Goal: Information Seeking & Learning: Learn about a topic

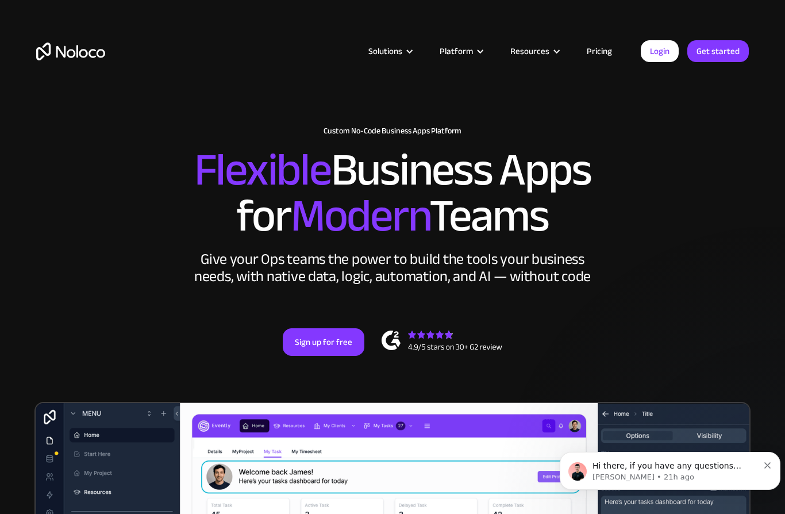
click at [396, 49] on div "Solutions" at bounding box center [385, 51] width 34 height 15
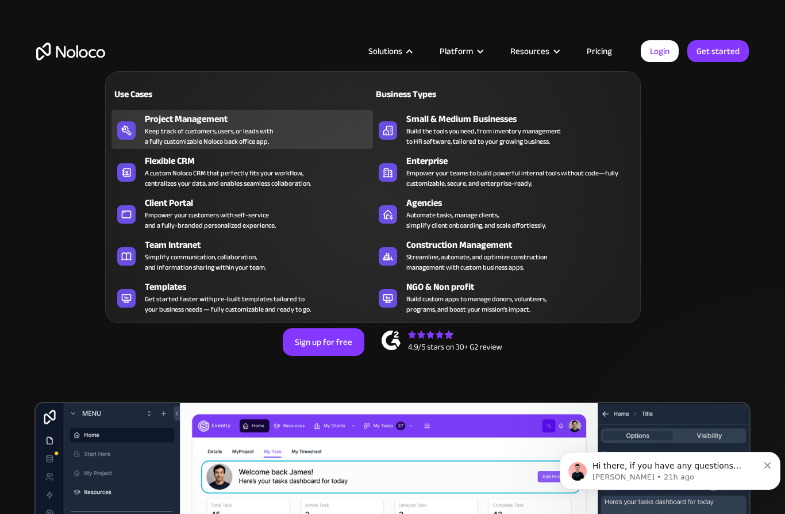
click at [156, 127] on div "Keep track of customers, users, or leads with a fully customizable Noloco back …" at bounding box center [209, 136] width 128 height 21
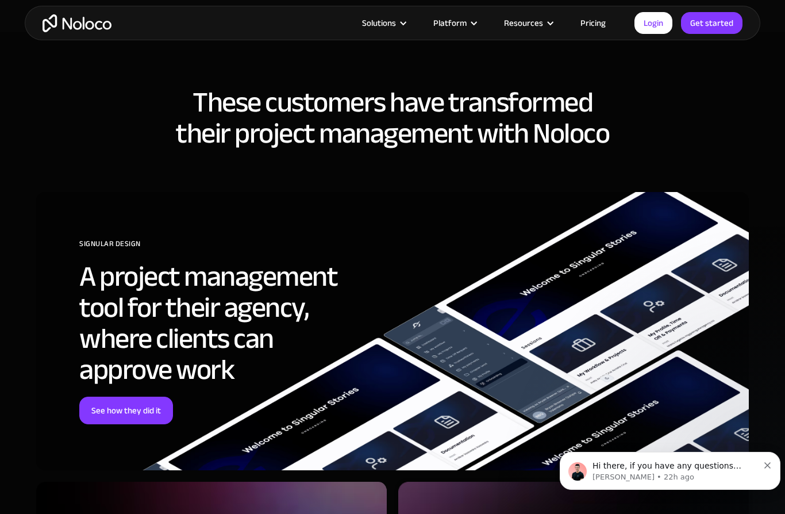
scroll to position [3306, 0]
click at [109, 404] on link "See how they did it" at bounding box center [126, 411] width 94 height 28
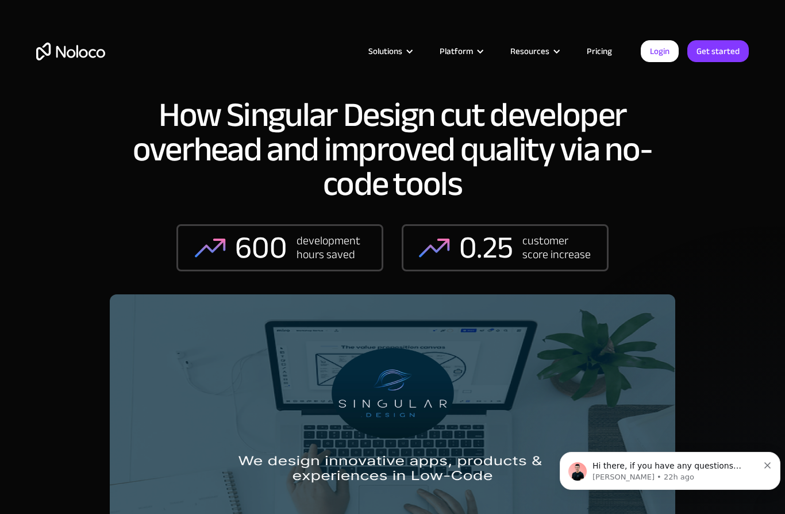
click at [484, 49] on div at bounding box center [480, 51] width 9 height 9
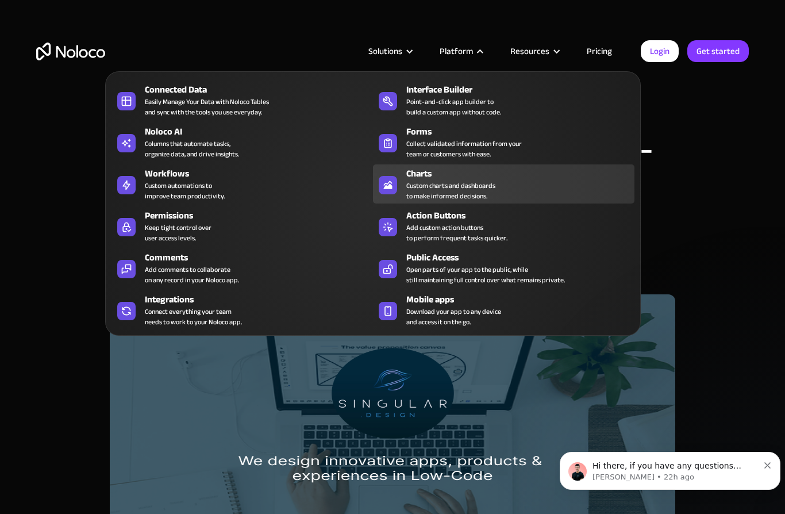
click at [478, 188] on div "Custom charts and dashboards to make informed decisions." at bounding box center [450, 190] width 89 height 21
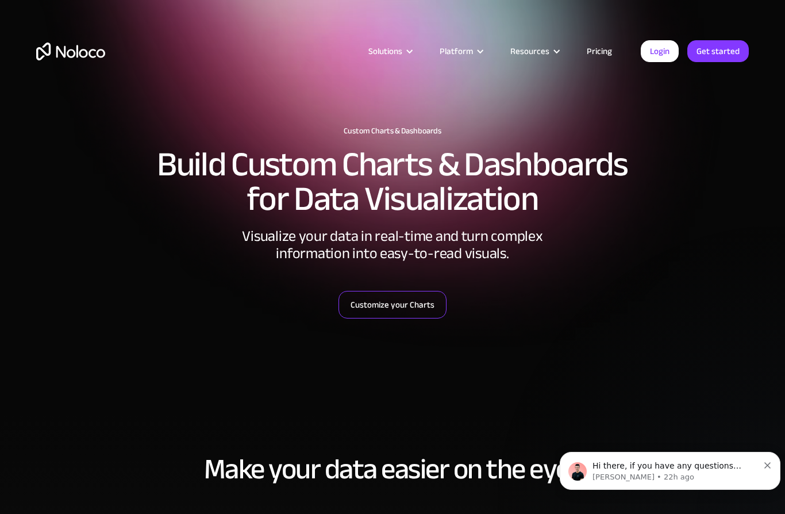
click at [431, 291] on link "Customize your Charts" at bounding box center [392, 305] width 108 height 28
click at [560, 57] on div "Resources" at bounding box center [534, 51] width 76 height 15
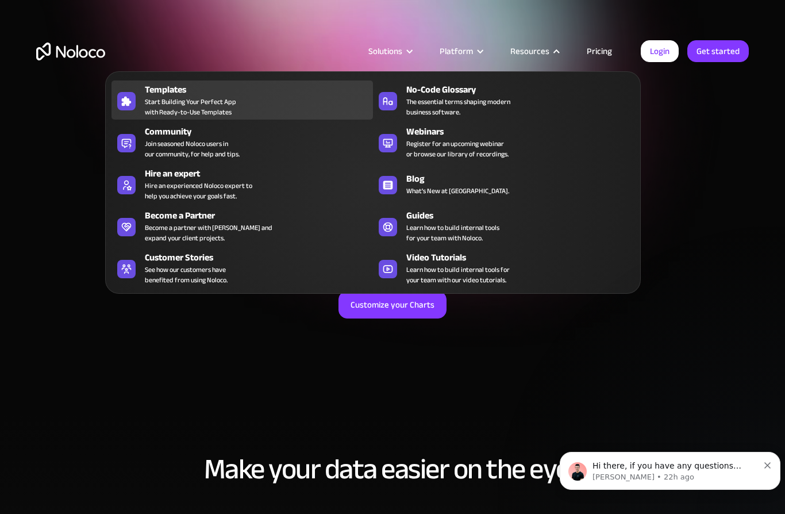
click at [154, 103] on span "Start Building Your Perfect App with Ready-to-Use Templates" at bounding box center [190, 107] width 91 height 21
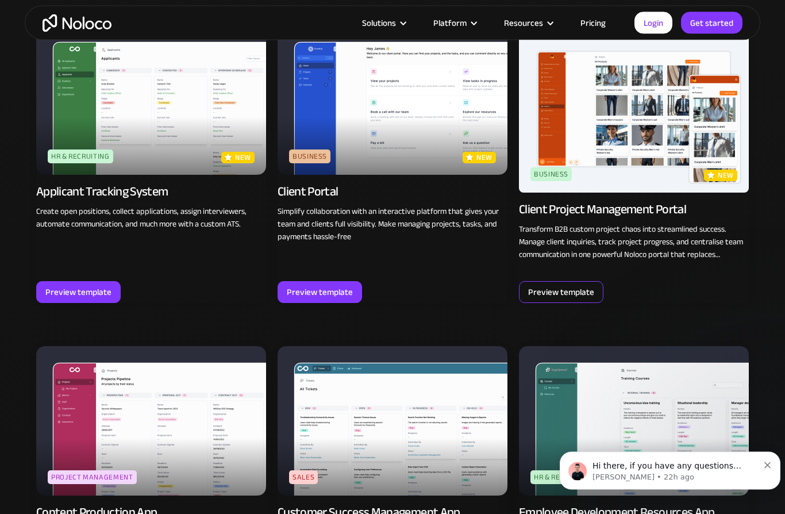
scroll to position [800, 0]
click at [587, 300] on div "Preview template" at bounding box center [561, 292] width 84 height 22
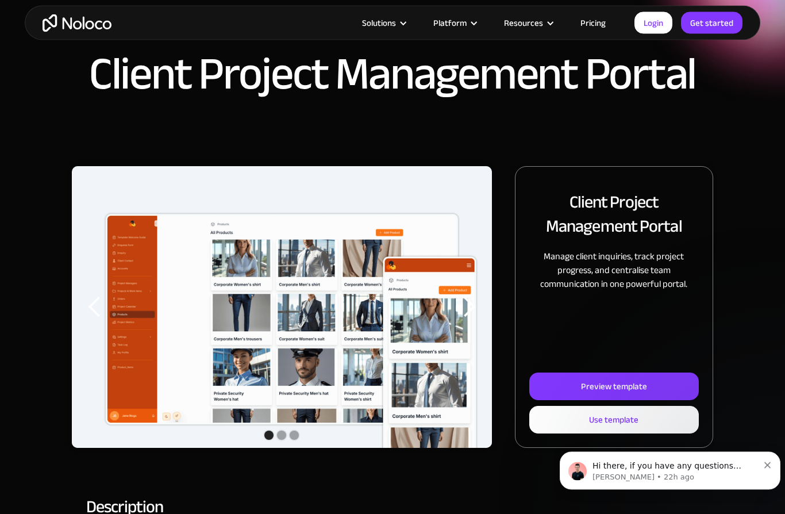
scroll to position [35, 0]
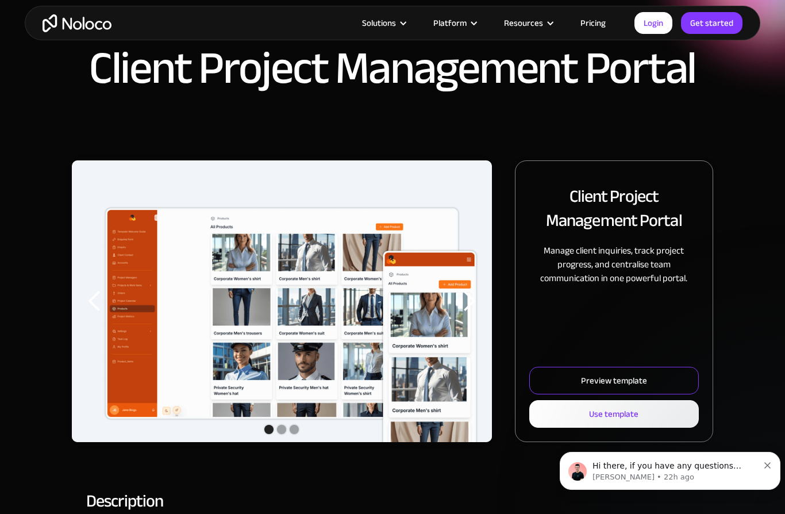
click at [637, 381] on div "Preview template" at bounding box center [614, 380] width 66 height 15
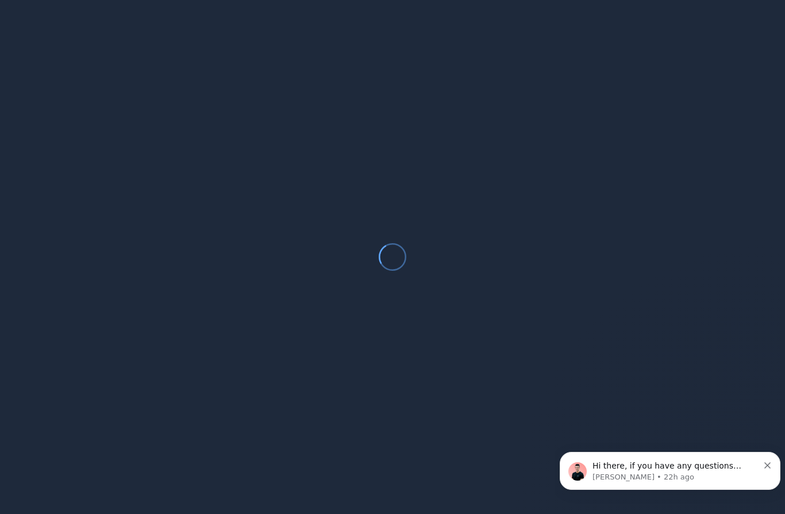
click at [766, 460] on button "Dismiss notification" at bounding box center [767, 463] width 7 height 9
